Goal: Go to known website: Access a specific website the user already knows

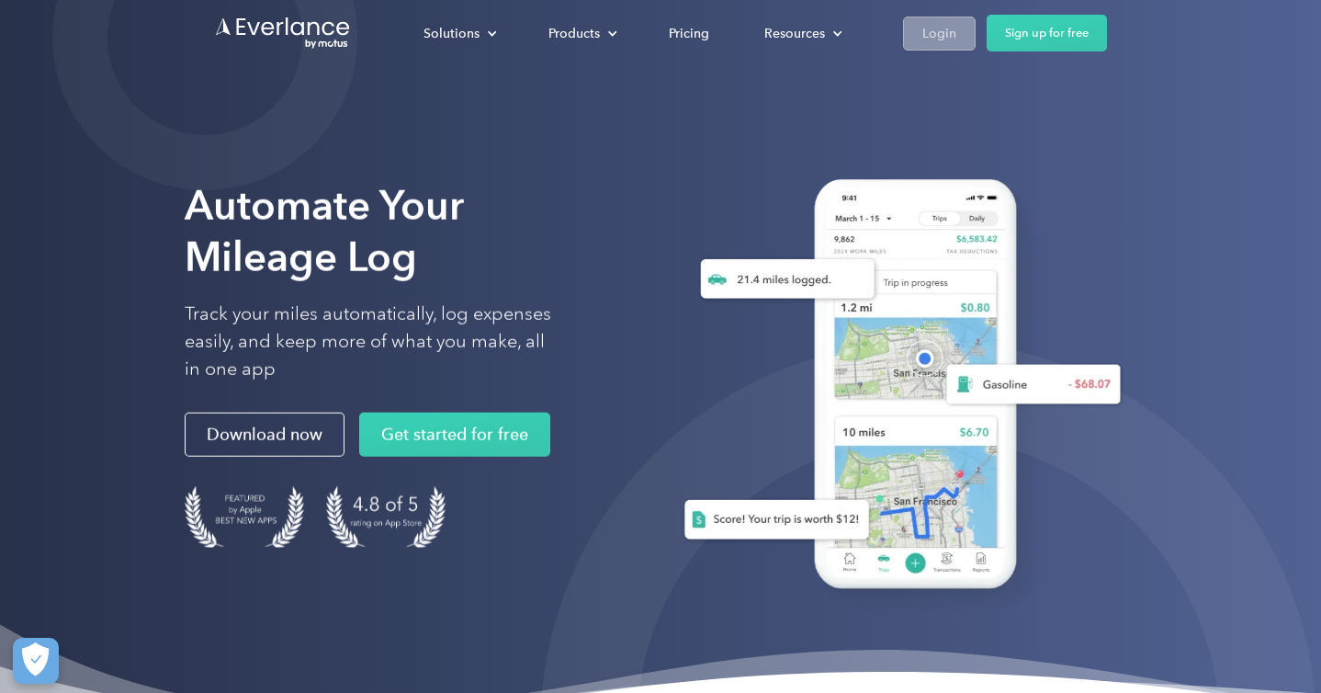
click at [933, 41] on div "Login" at bounding box center [940, 33] width 34 height 23
